Goal: Browse casually: Explore the website without a specific task or goal

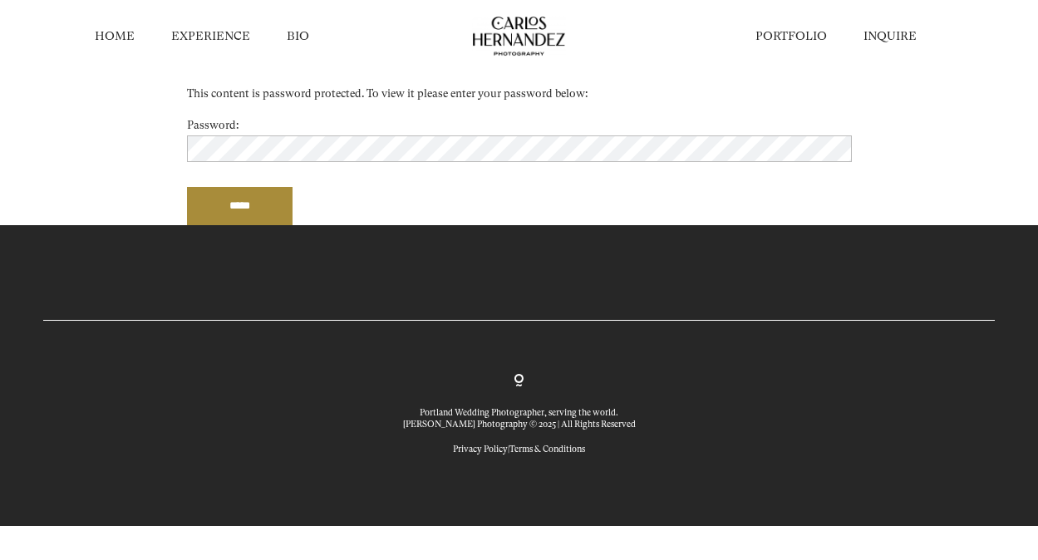
click at [219, 35] on link "EXPERIENCE" at bounding box center [210, 36] width 79 height 17
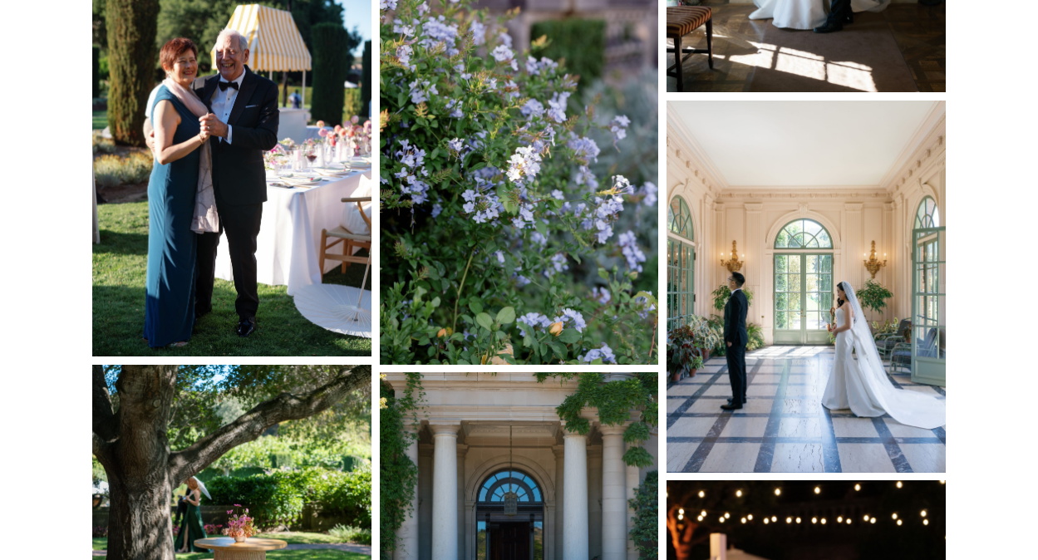
scroll to position [12521, 0]
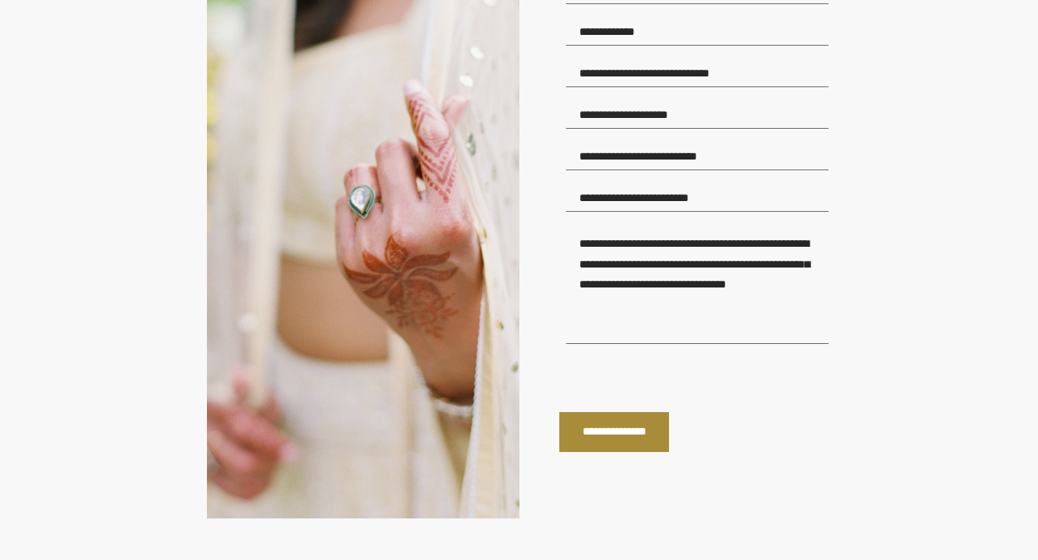
scroll to position [3252, 0]
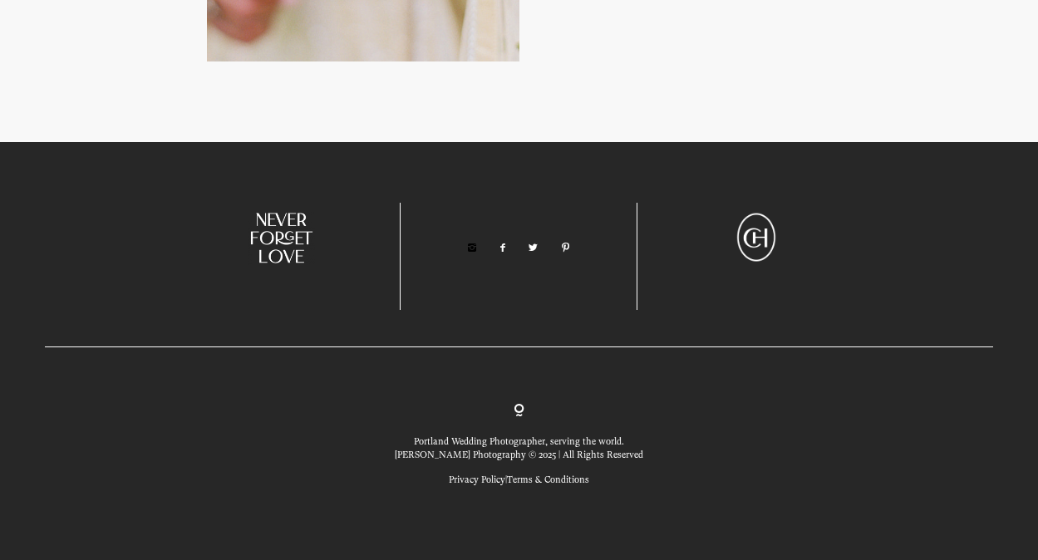
click at [471, 248] on link at bounding box center [472, 247] width 12 height 11
